Goal: Task Accomplishment & Management: Manage account settings

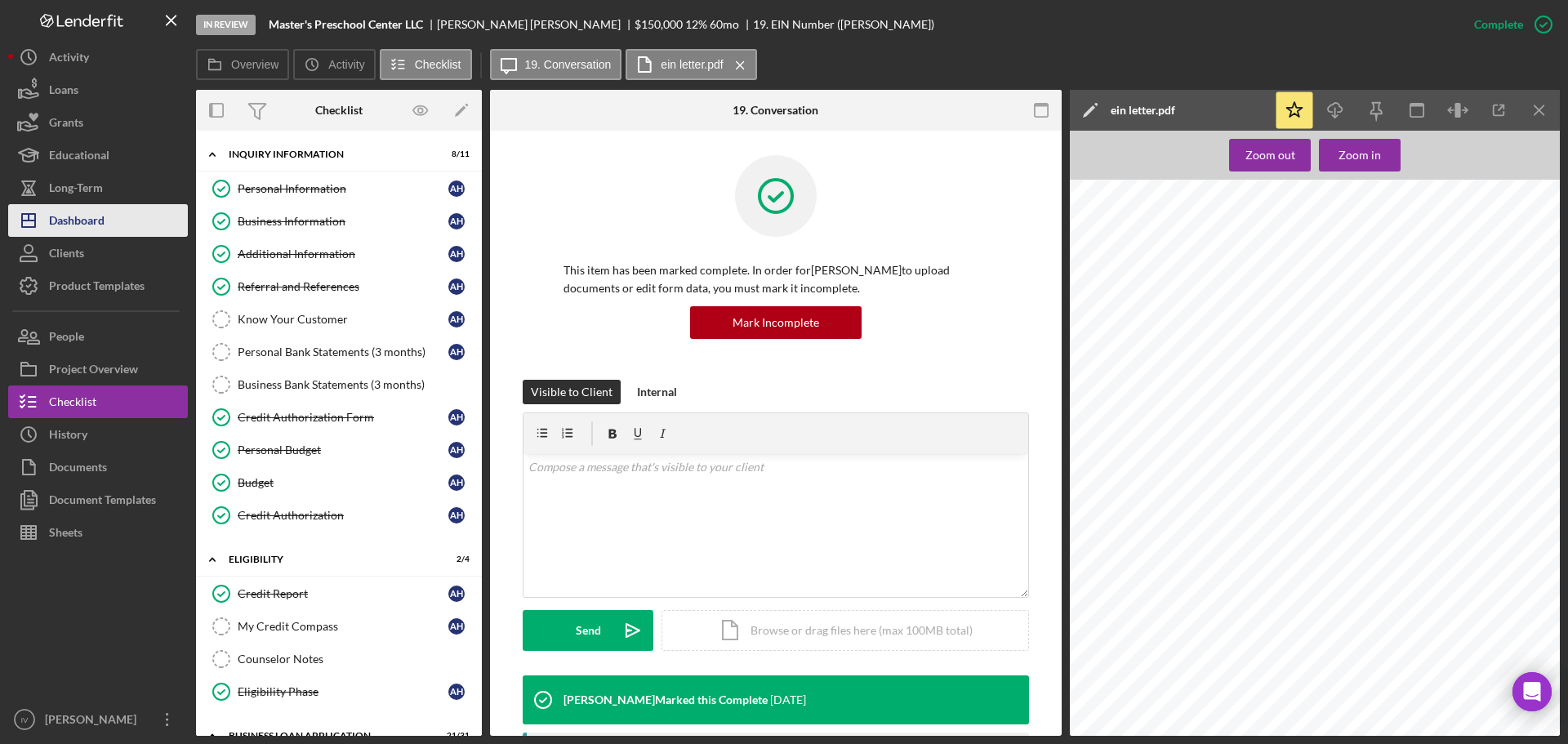
scroll to position [0, 23]
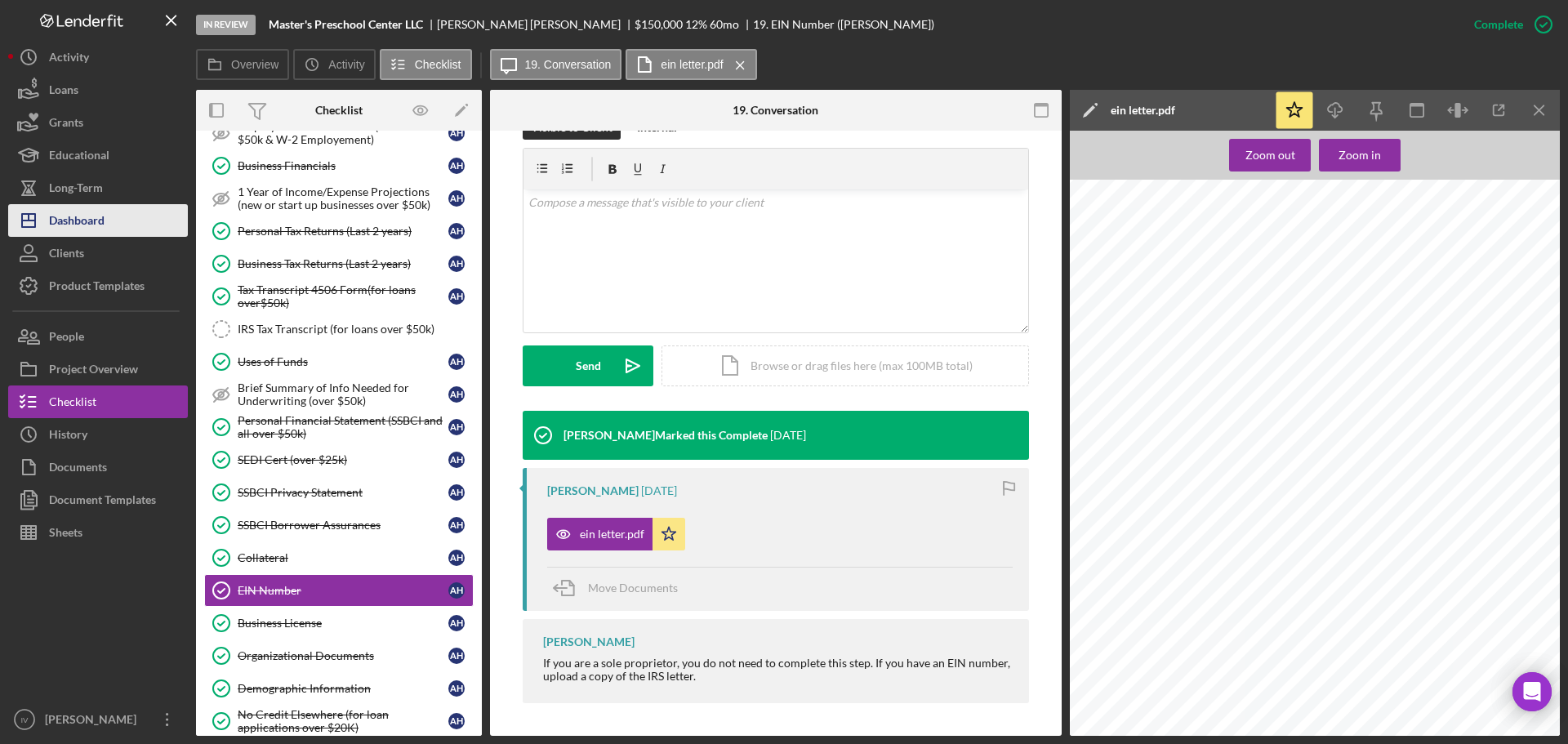
drag, startPoint x: 64, startPoint y: 226, endPoint x: 77, endPoint y: 225, distance: 13.0
click at [64, 226] on div "Dashboard" at bounding box center [76, 223] width 55 height 37
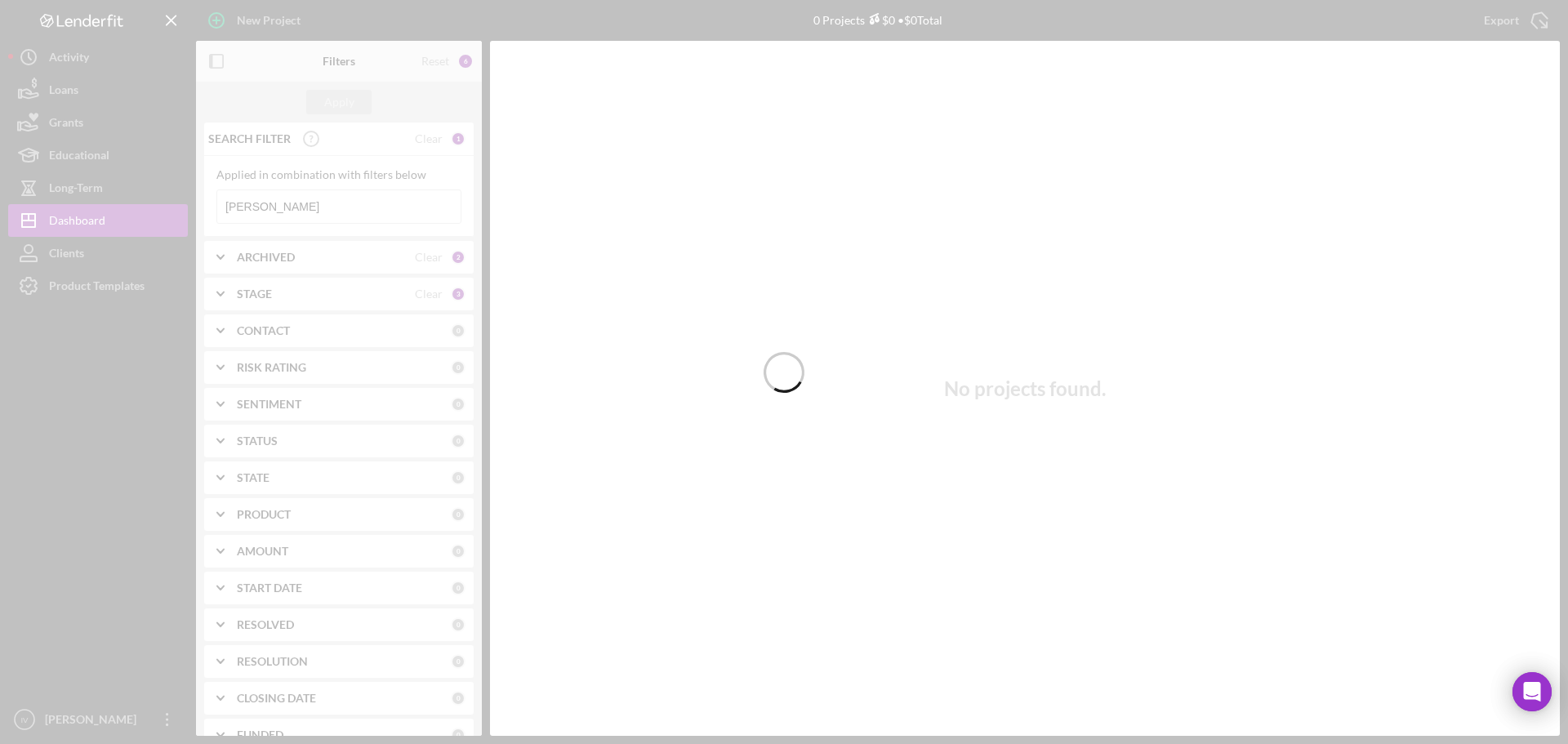
click at [281, 205] on div at bounding box center [784, 372] width 1568 height 744
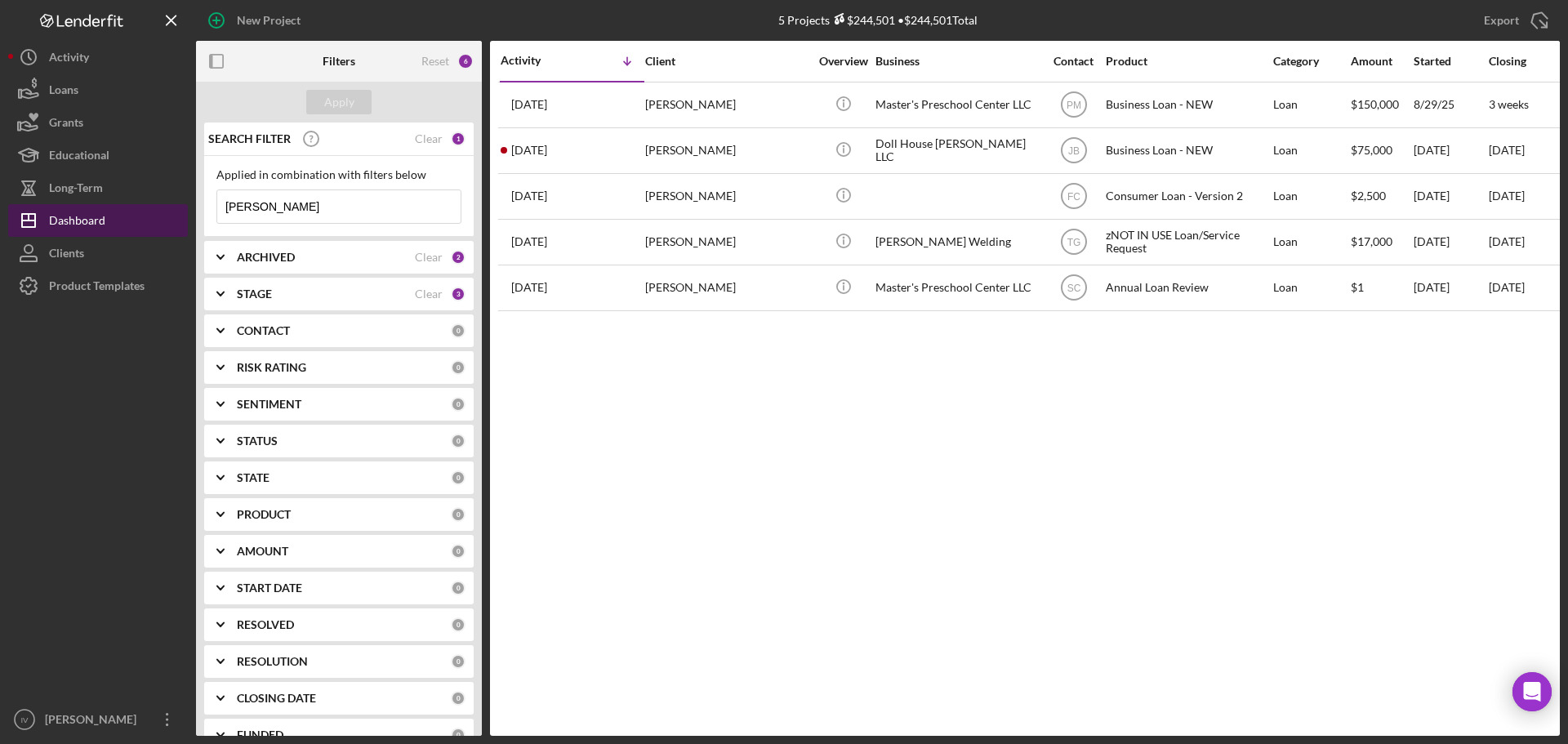
drag, startPoint x: 281, startPoint y: 207, endPoint x: 185, endPoint y: 208, distance: 96.0
click at [185, 208] on div "New Project 5 Projects $244,501 • $244,501 Total [PERSON_NAME] Export Icon/Expo…" at bounding box center [784, 368] width 1551 height 736
type input "[PERSON_NAME]"
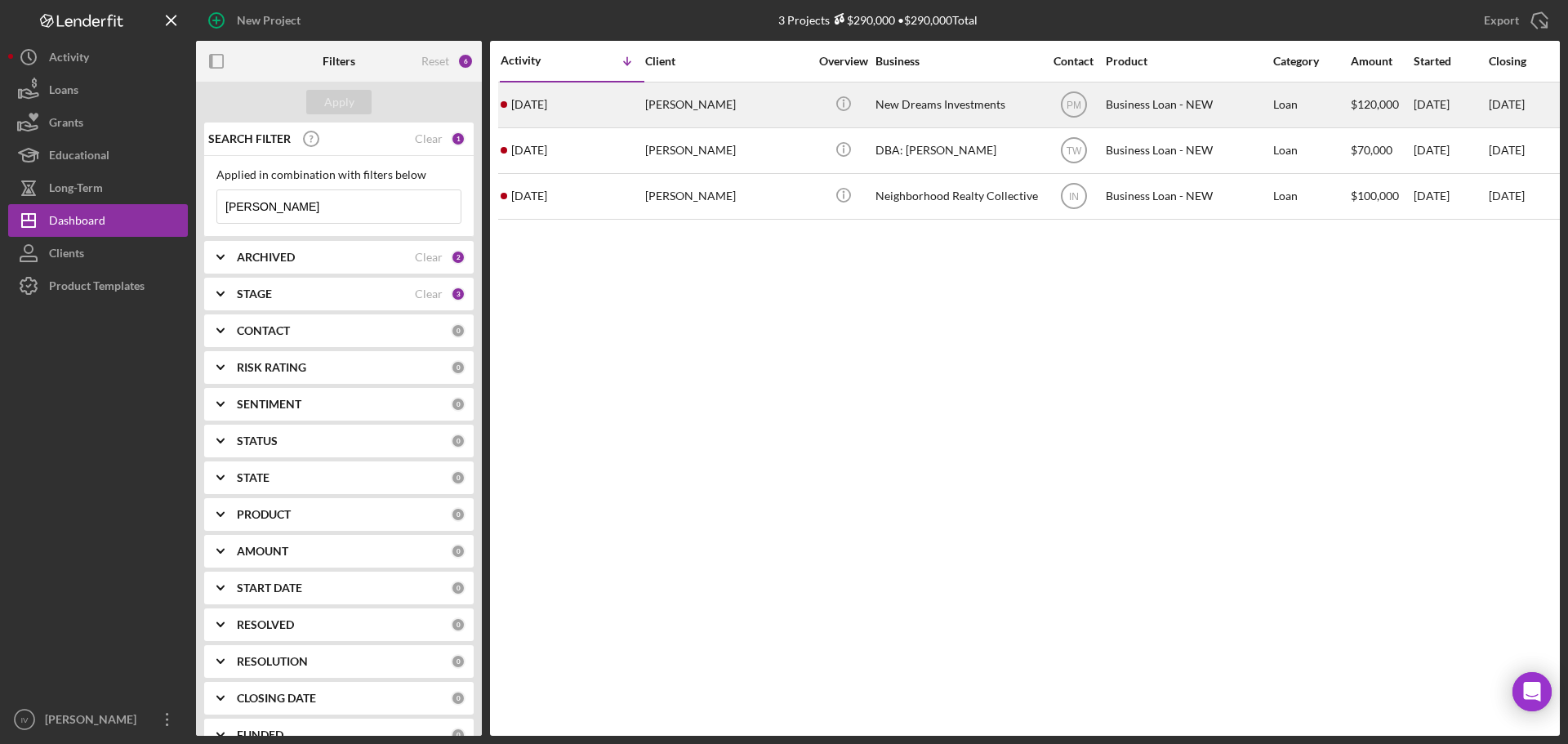
click at [711, 101] on div "[PERSON_NAME]" at bounding box center [727, 105] width 164 height 43
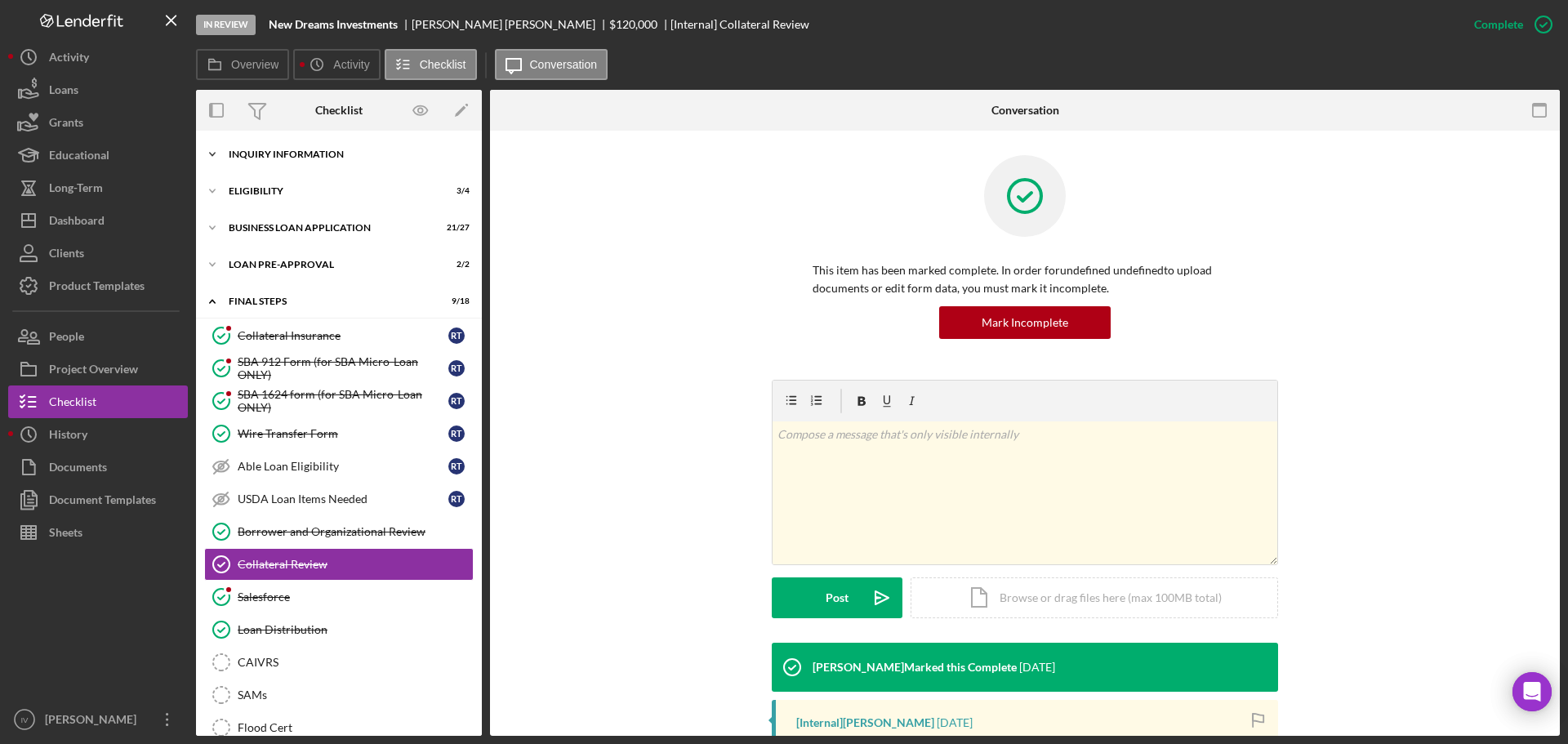
click at [318, 156] on div "INQUIRY INFORMATION" at bounding box center [345, 155] width 233 height 10
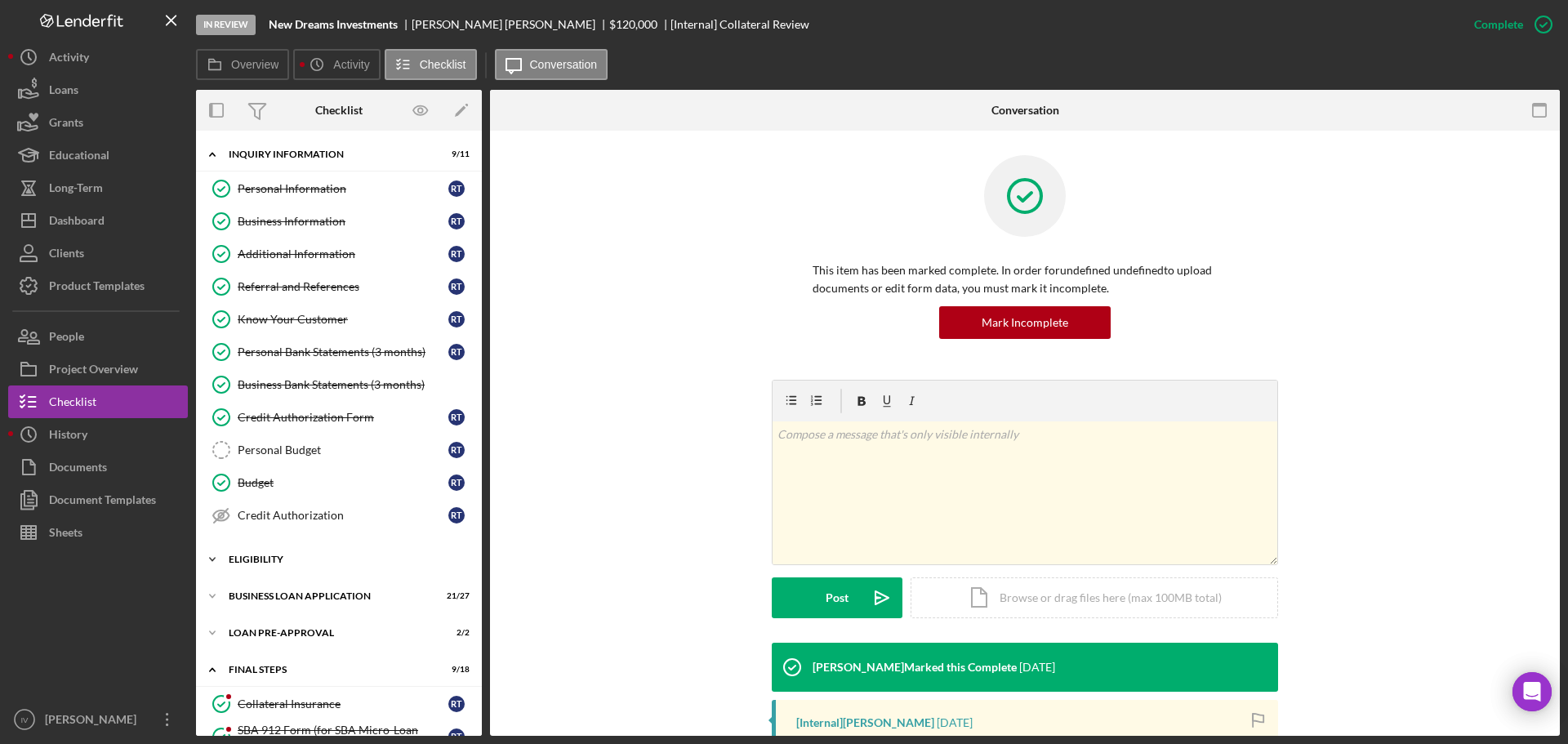
click at [298, 563] on div "ELIGIBILITY" at bounding box center [345, 560] width 233 height 10
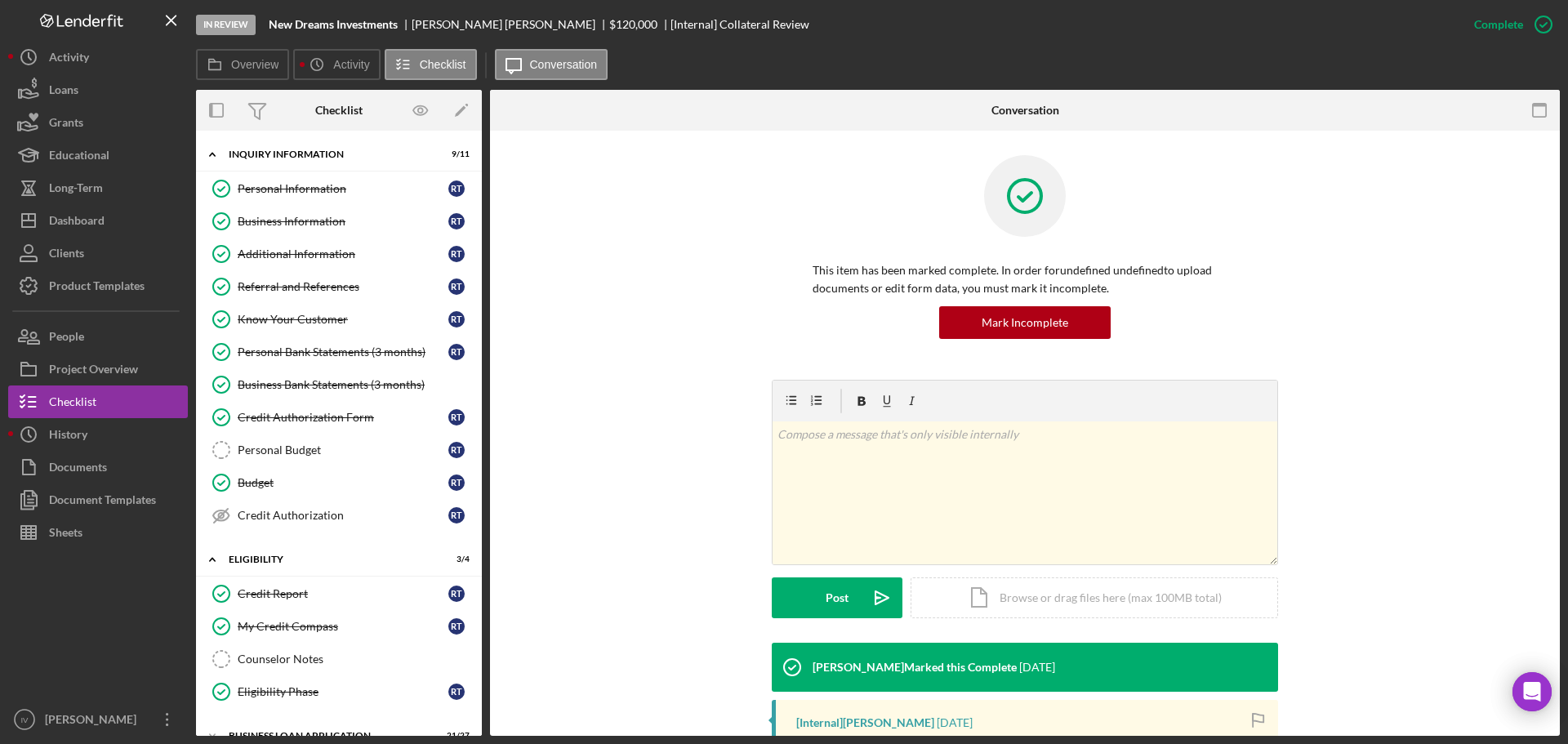
scroll to position [245, 0]
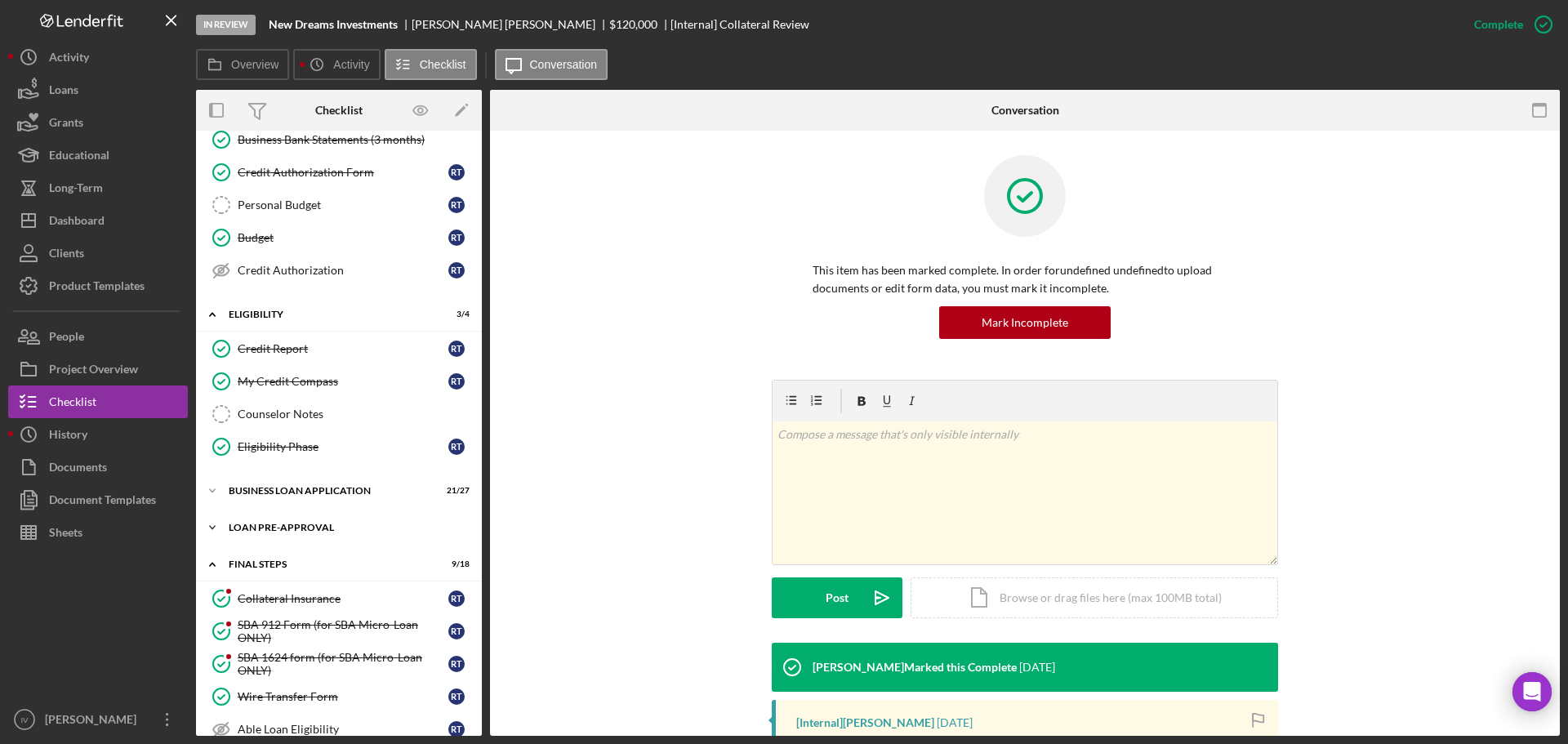
click at [318, 523] on div "LOAN PRE-APPROVAL" at bounding box center [345, 528] width 233 height 10
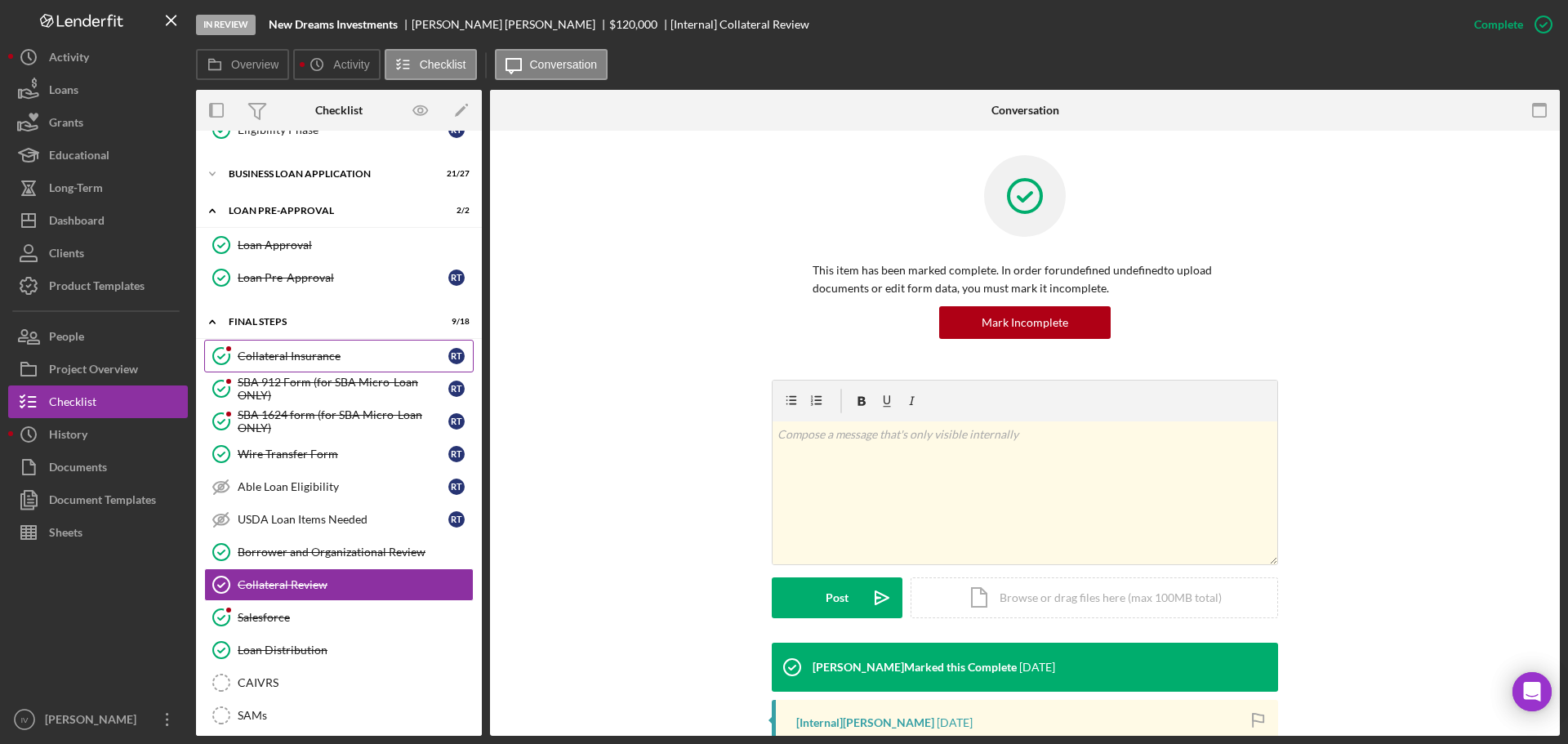
scroll to position [398, 0]
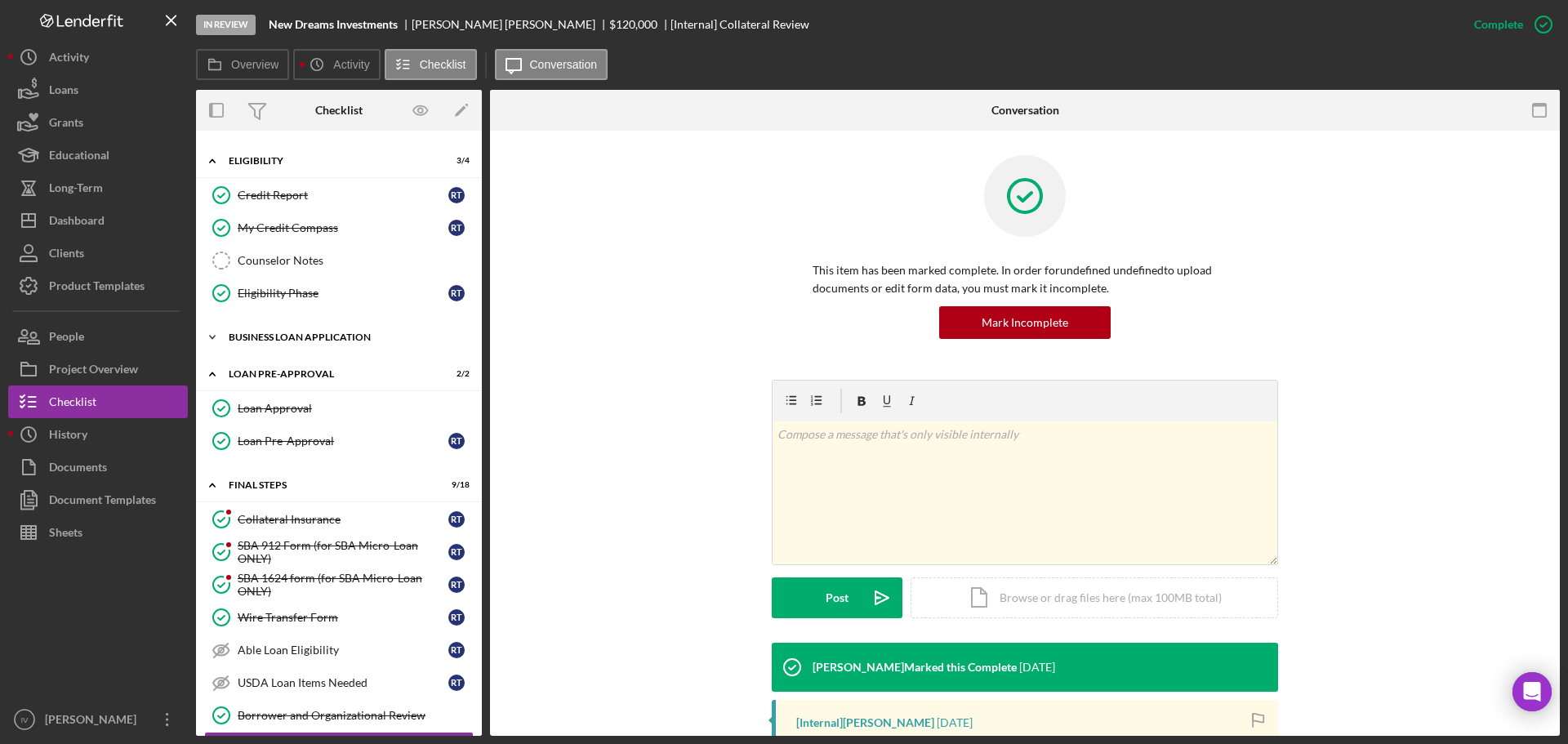
click at [263, 340] on div "BUSINESS LOAN APPLICATION" at bounding box center [345, 337] width 233 height 10
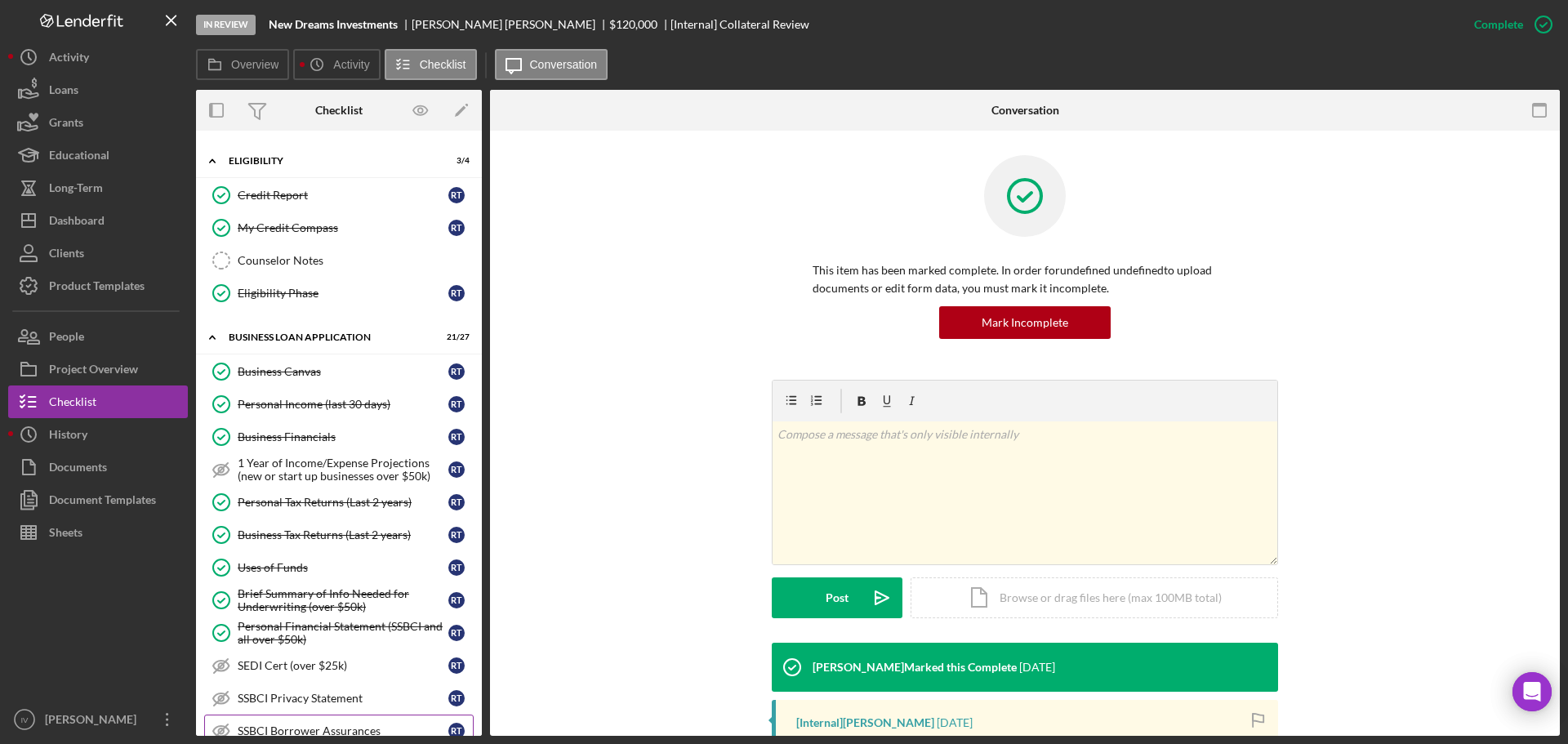
scroll to position [725, 0]
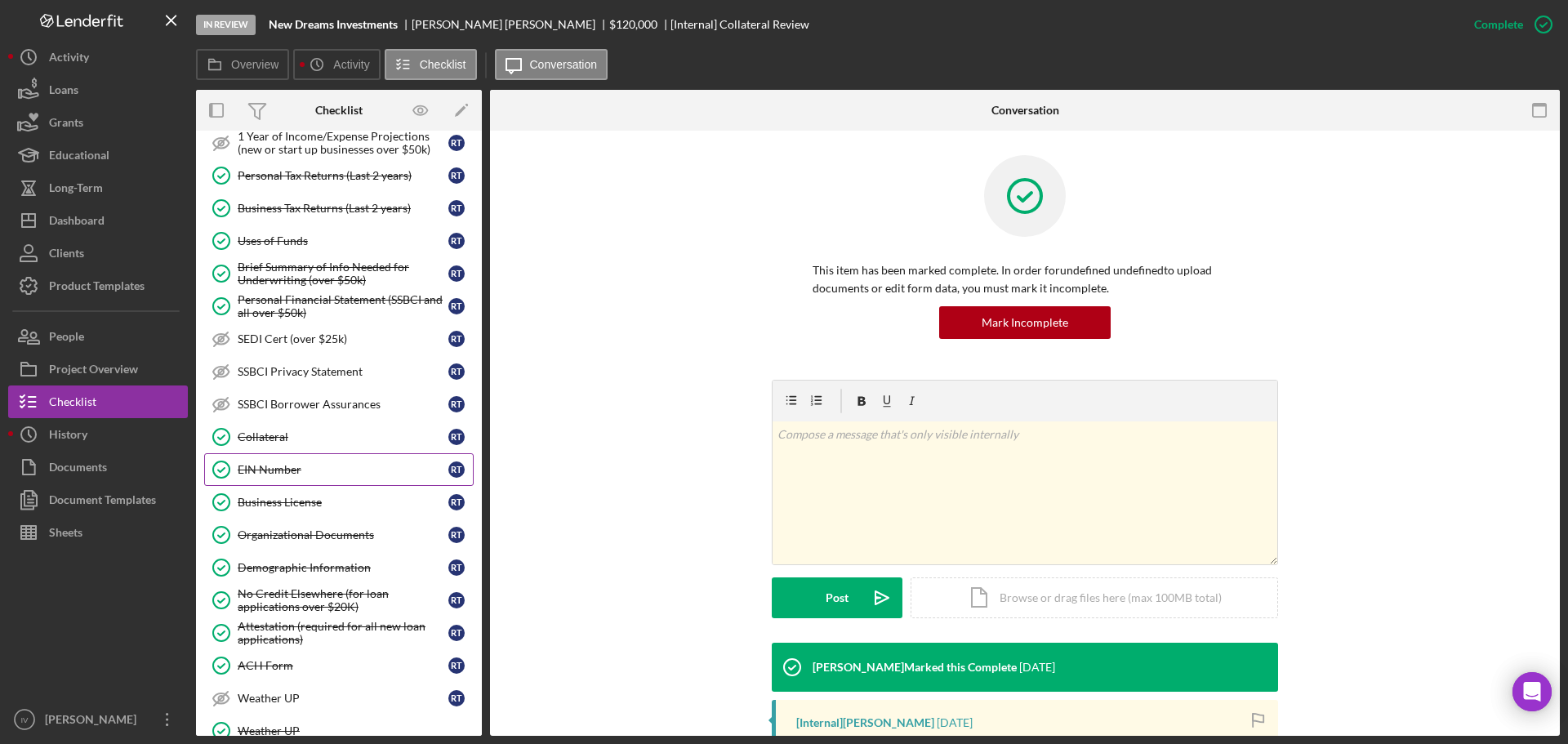
click at [286, 467] on div "EIN Number" at bounding box center [343, 469] width 210 height 13
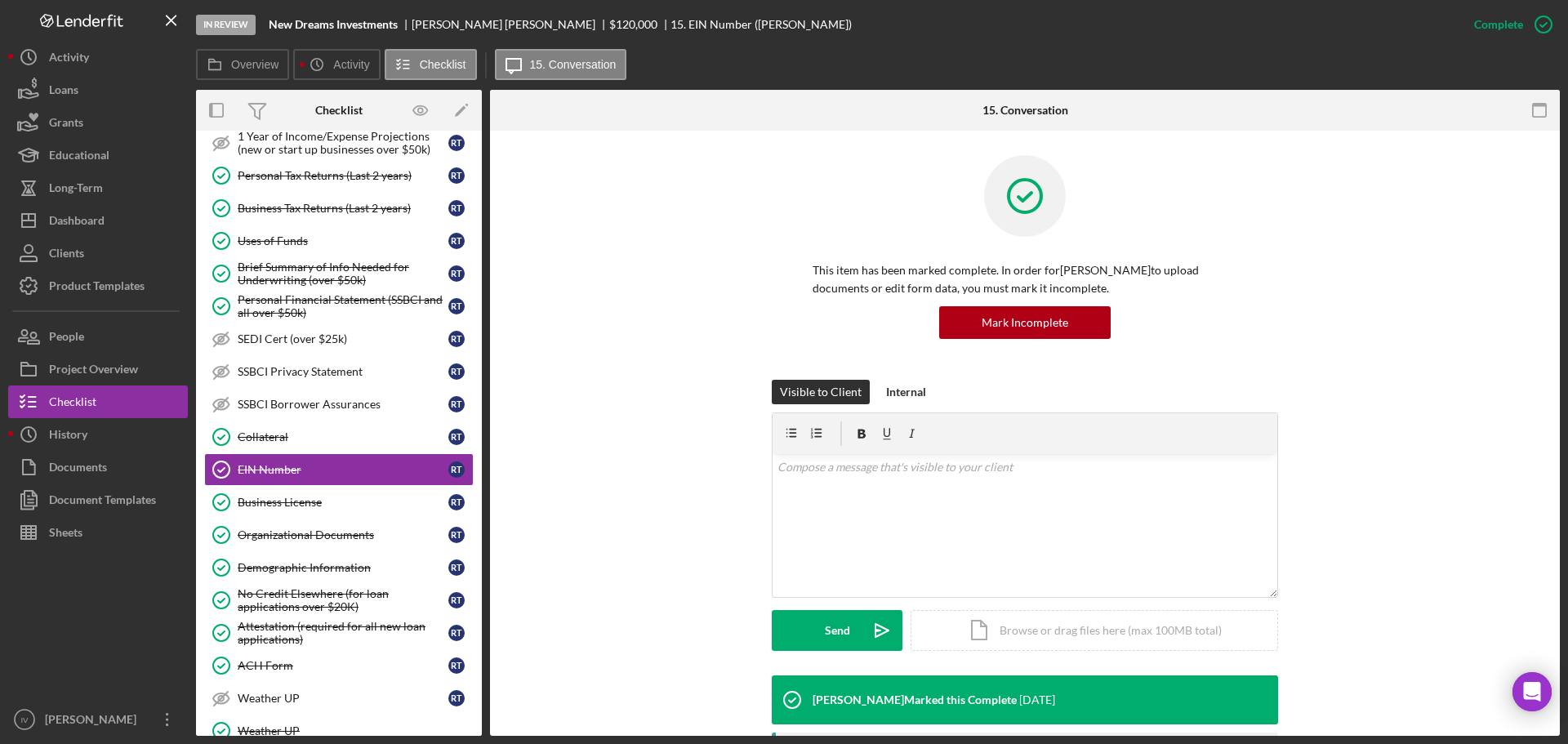
scroll to position [327, 0]
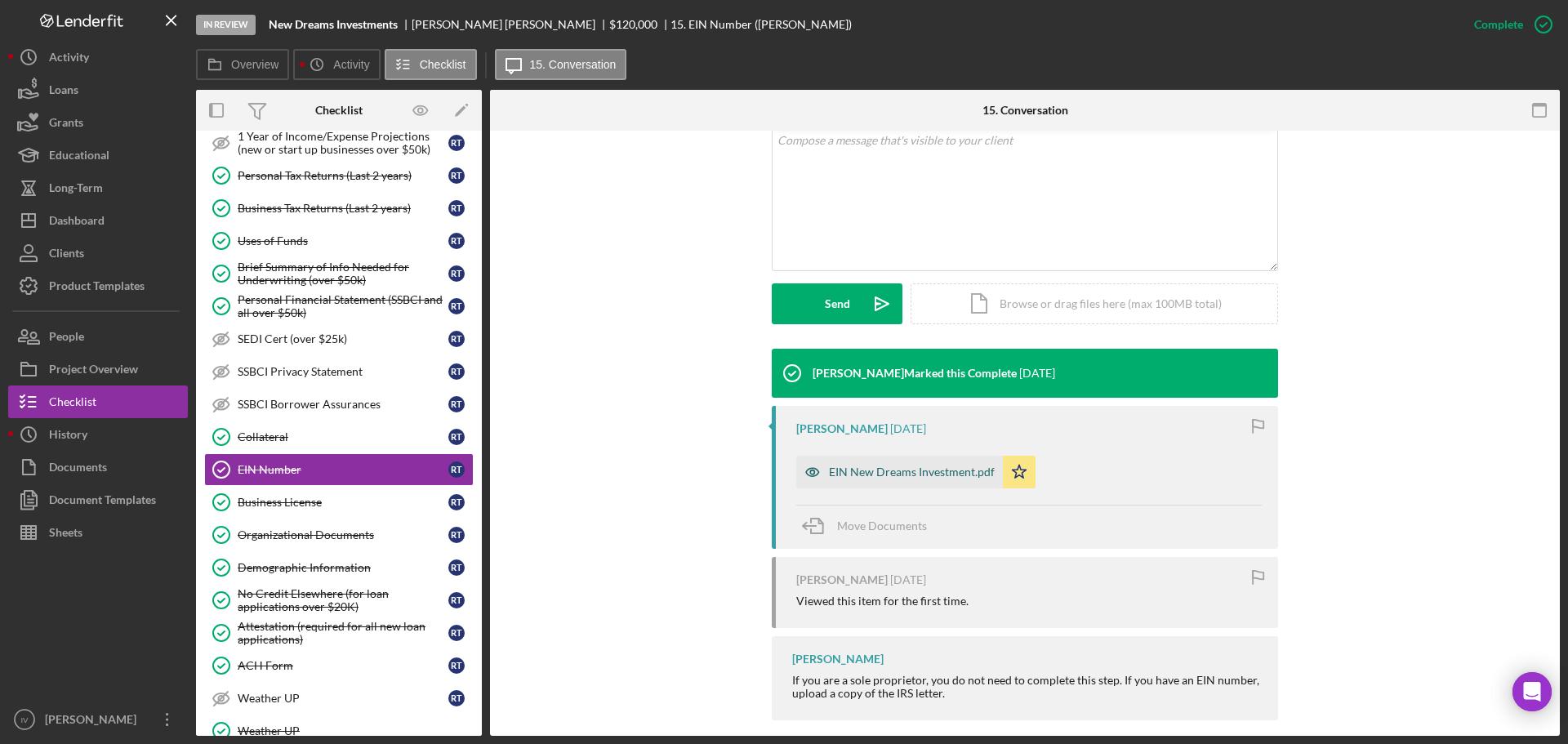
click at [885, 467] on div "EIN New Dreams Investment.pdf" at bounding box center [912, 471] width 165 height 13
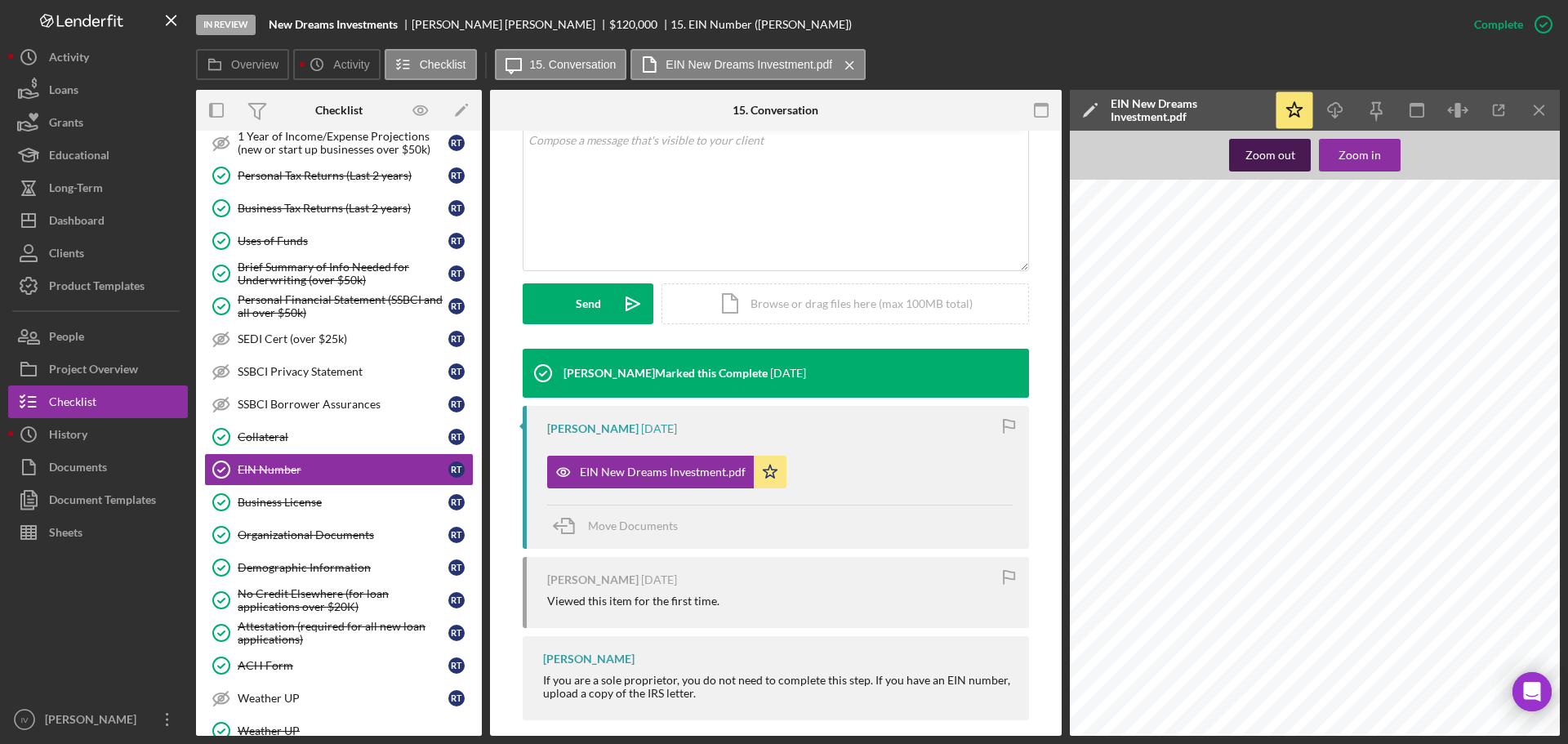
click at [1251, 147] on div "Zoom out" at bounding box center [1269, 156] width 50 height 33
click at [307, 503] on div "Business License" at bounding box center [343, 502] width 210 height 13
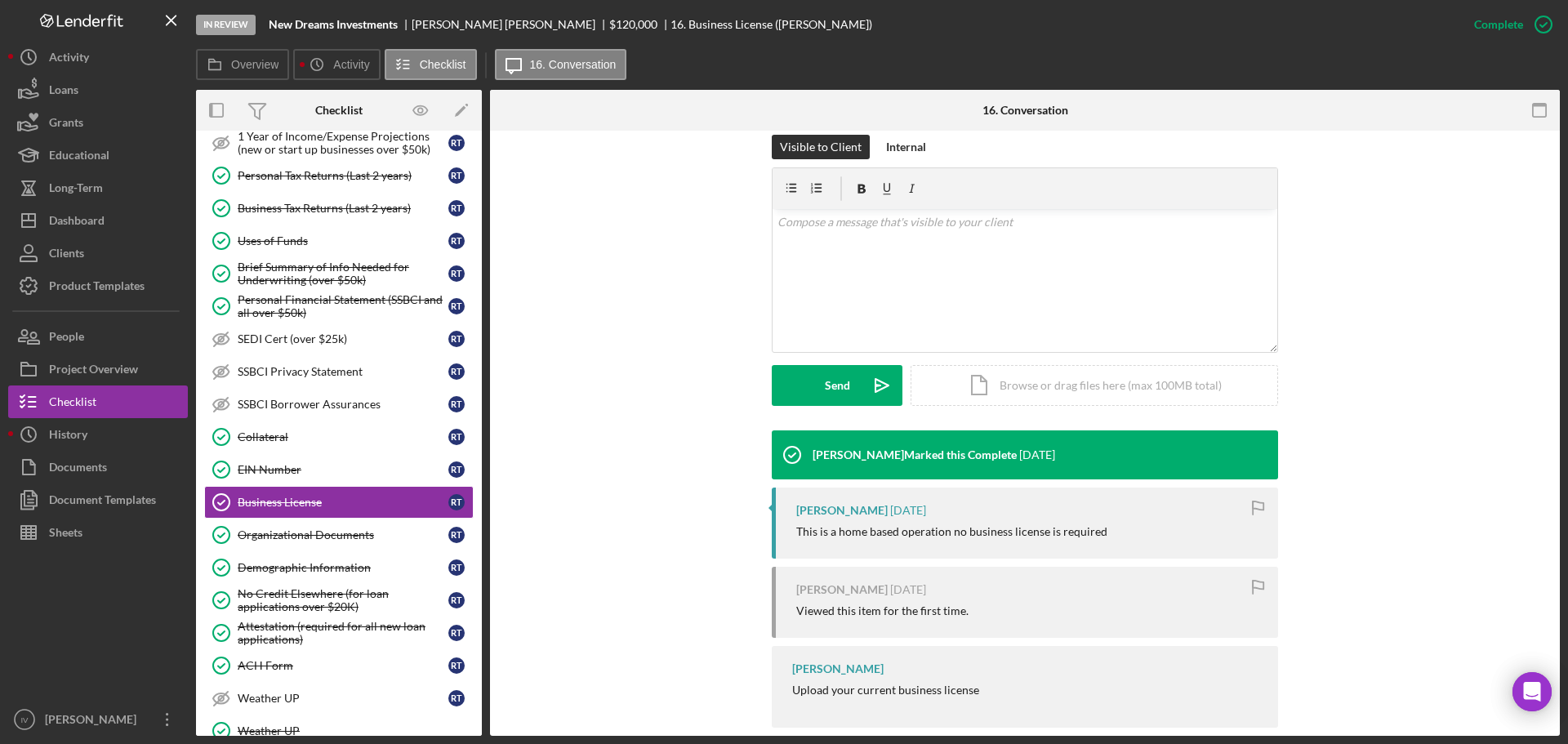
scroll to position [270, 0]
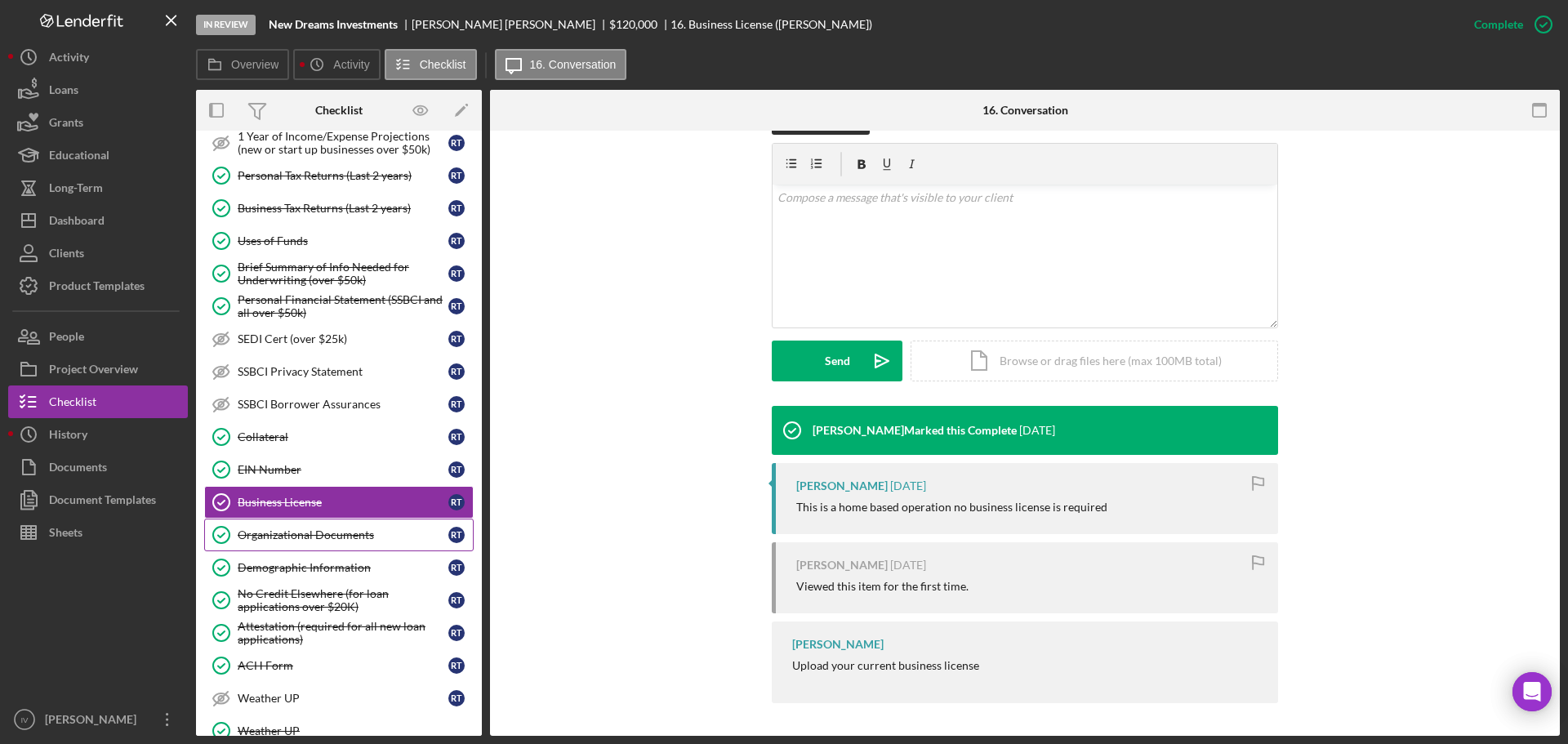
click at [346, 525] on link "Organizational Documents Organizational Documents R T" at bounding box center [339, 536] width 270 height 33
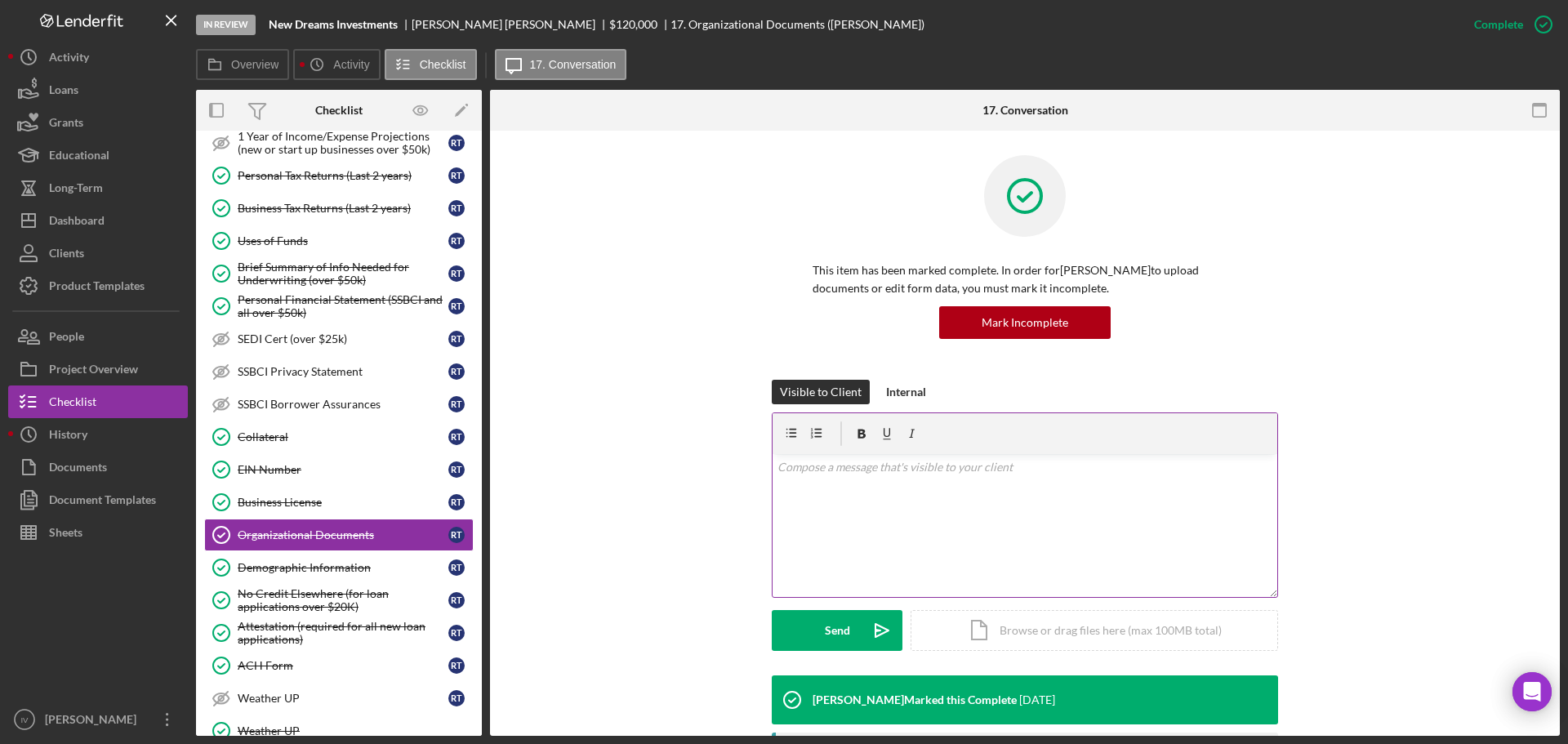
scroll to position [490, 0]
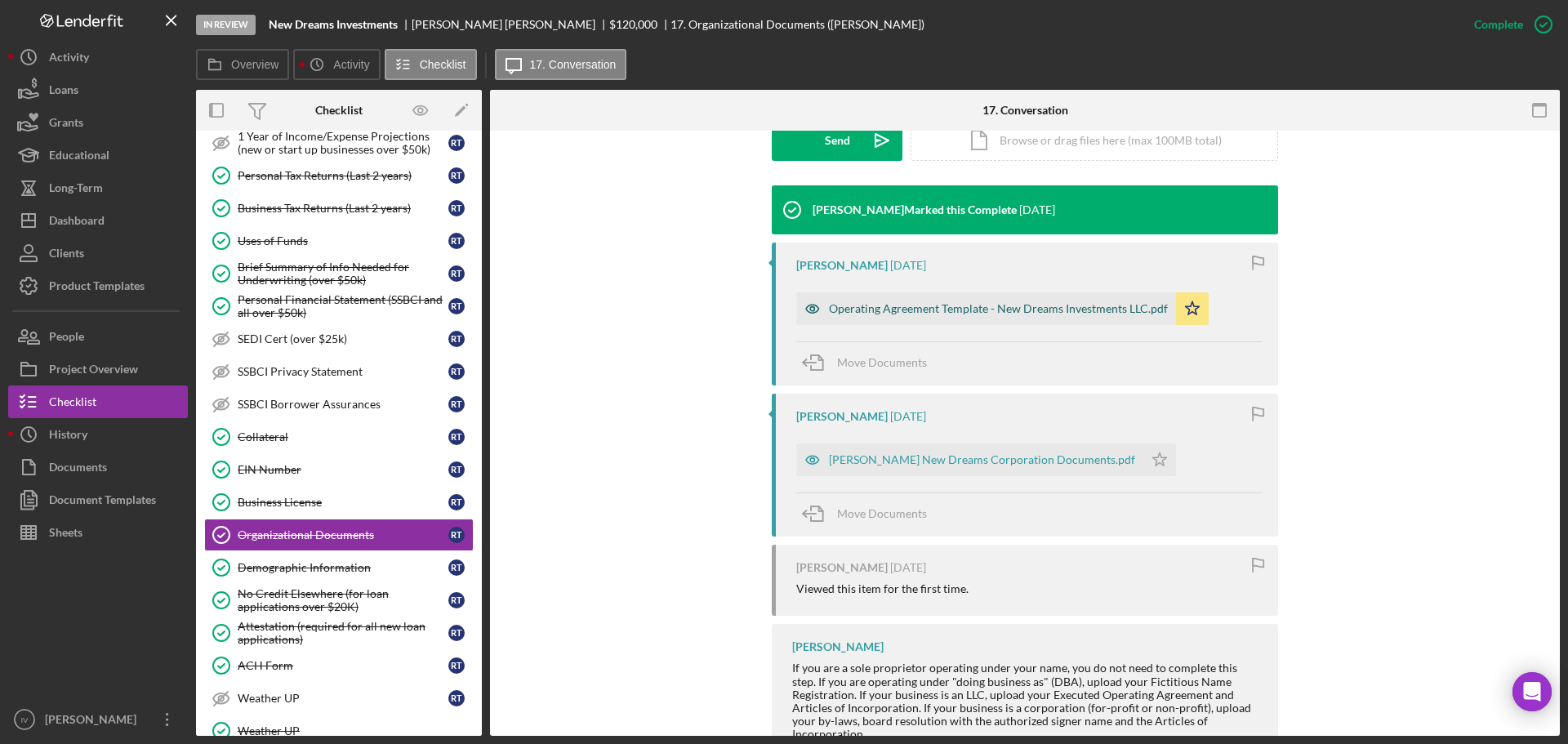
click at [914, 309] on div "Operating Agreement Template - New Dreams Investments LLC.pdf" at bounding box center [999, 308] width 339 height 13
